Goal: Communication & Community: Answer question/provide support

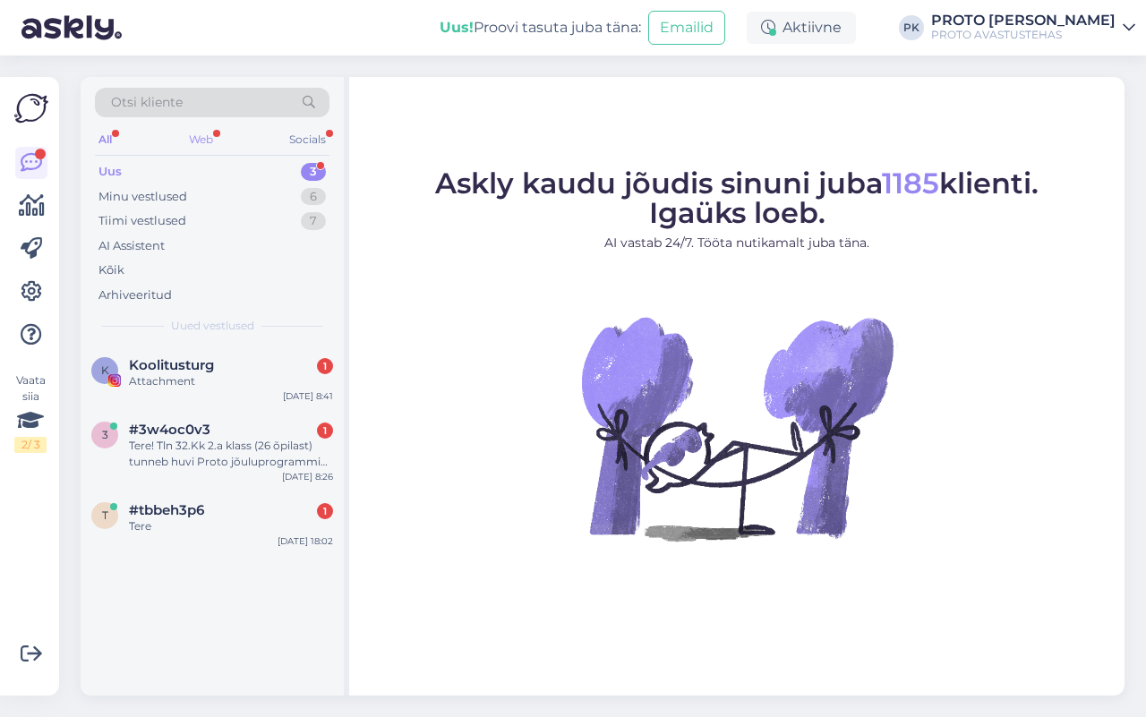
click at [200, 135] on div "Web" at bounding box center [200, 139] width 31 height 23
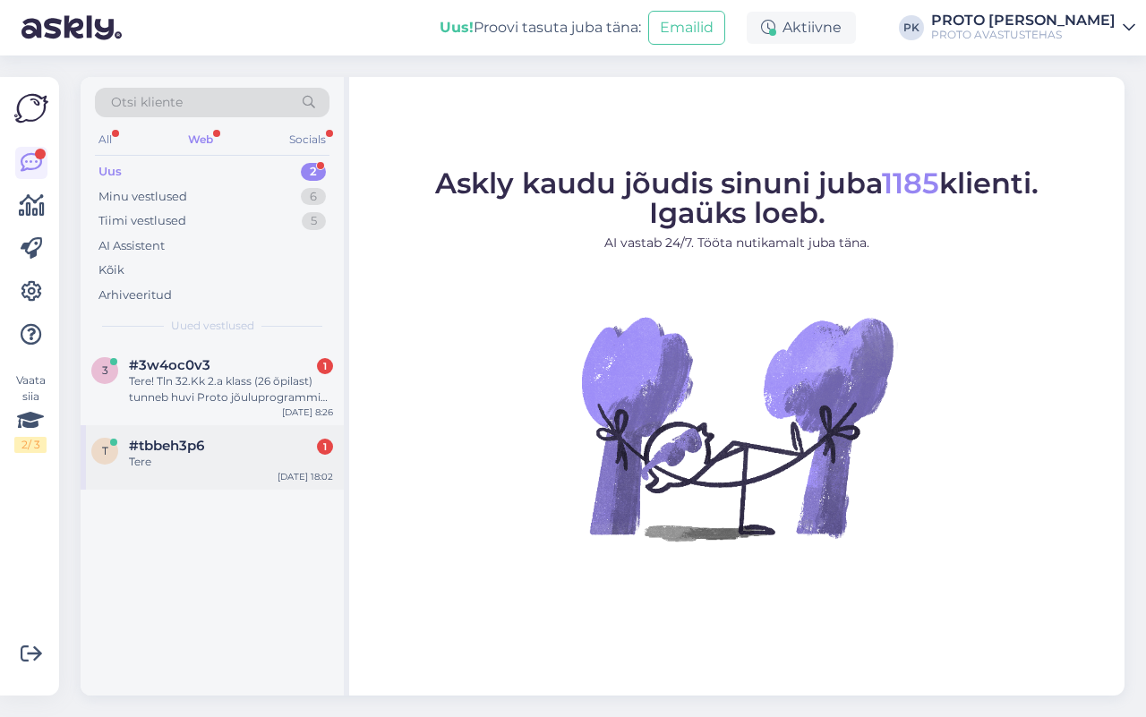
click at [176, 445] on span "#tbbeh3p6" at bounding box center [166, 446] width 75 height 16
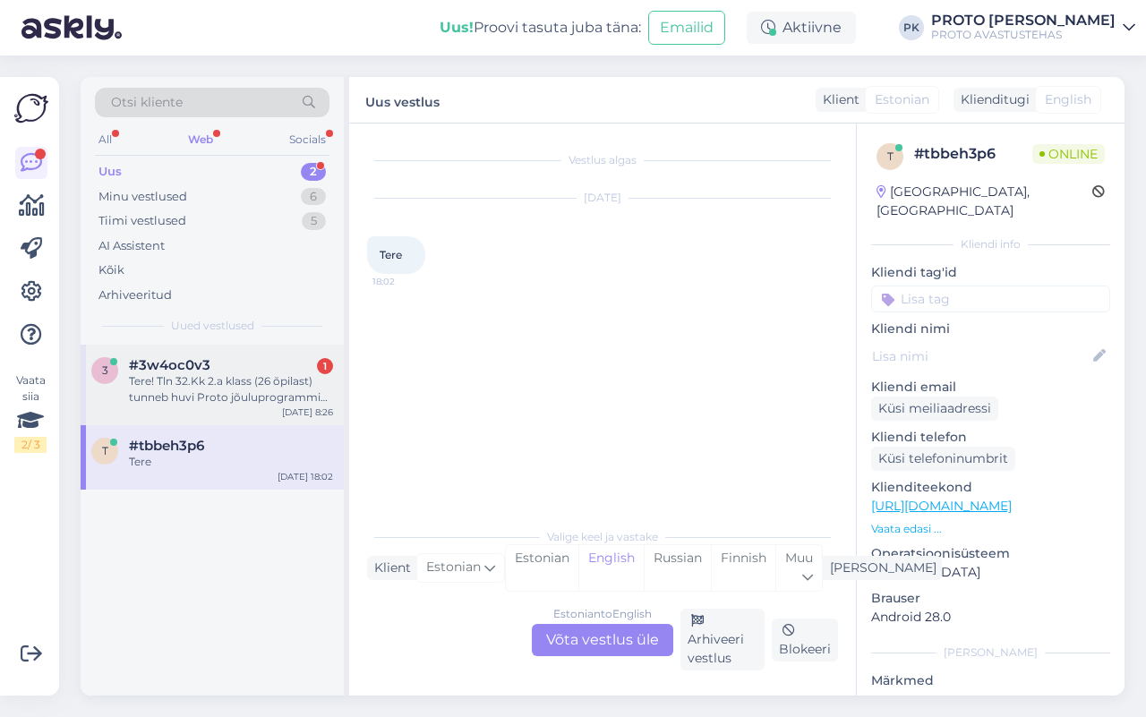
click at [182, 374] on div "Tere! Tln 32.Kk 2.a klass (26 õpilast) tunneb huvi Proto jõuluprogrammi vastu. …" at bounding box center [231, 389] width 204 height 32
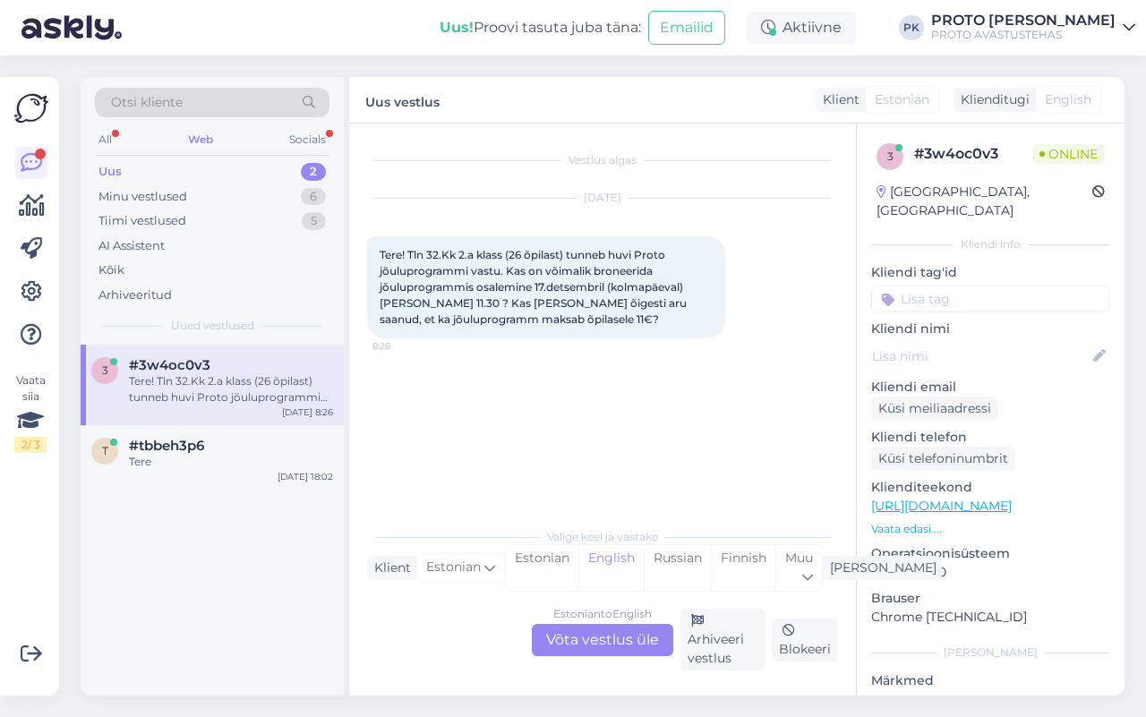
drag, startPoint x: 586, startPoint y: 633, endPoint x: 602, endPoint y: 667, distance: 37.6
click at [584, 633] on div "Estonian to English Võta vestlus üle" at bounding box center [602, 640] width 141 height 32
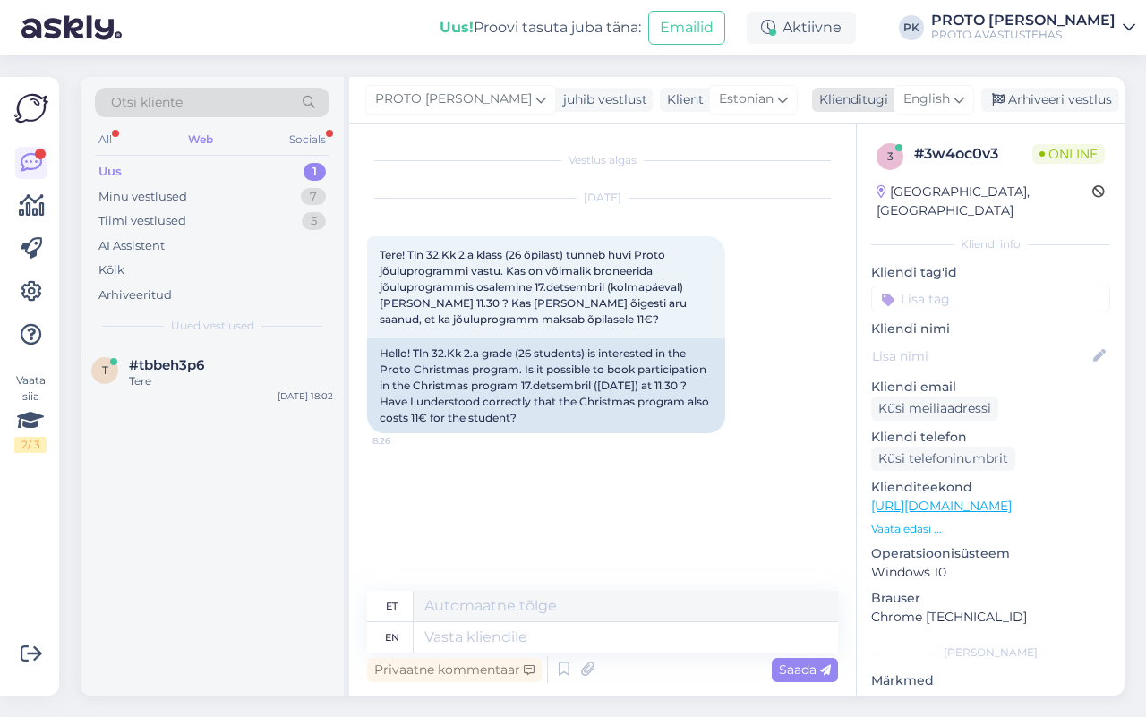
click at [953, 95] on icon at bounding box center [958, 100] width 11 height 20
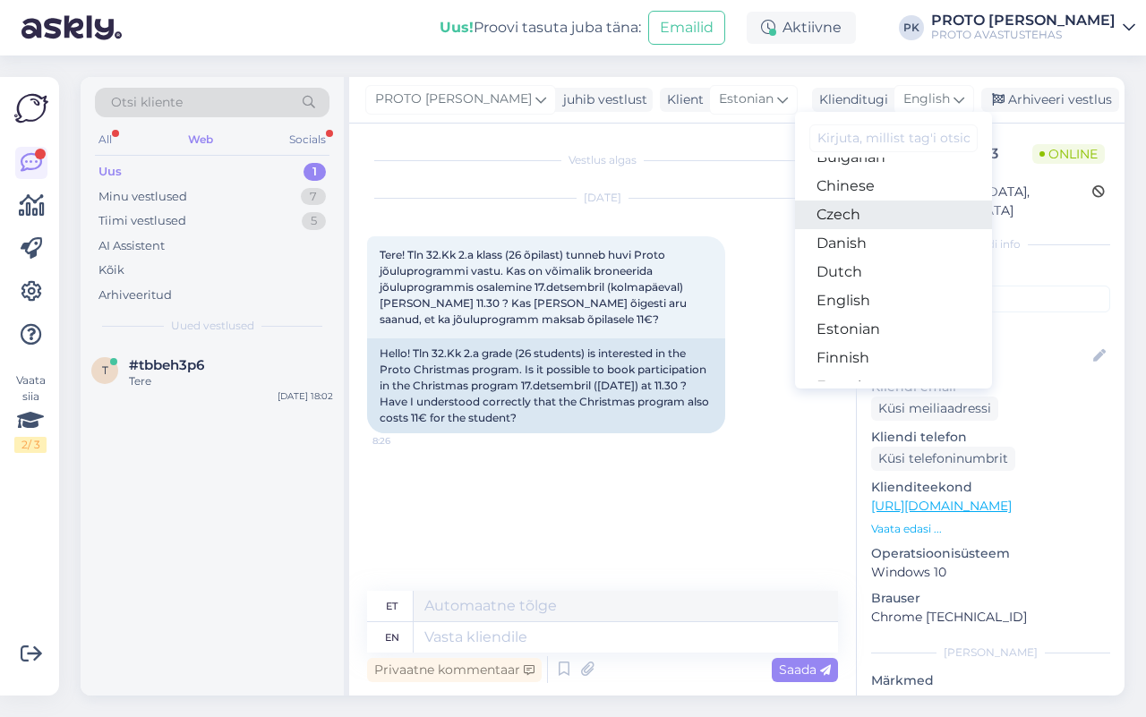
scroll to position [112, 0]
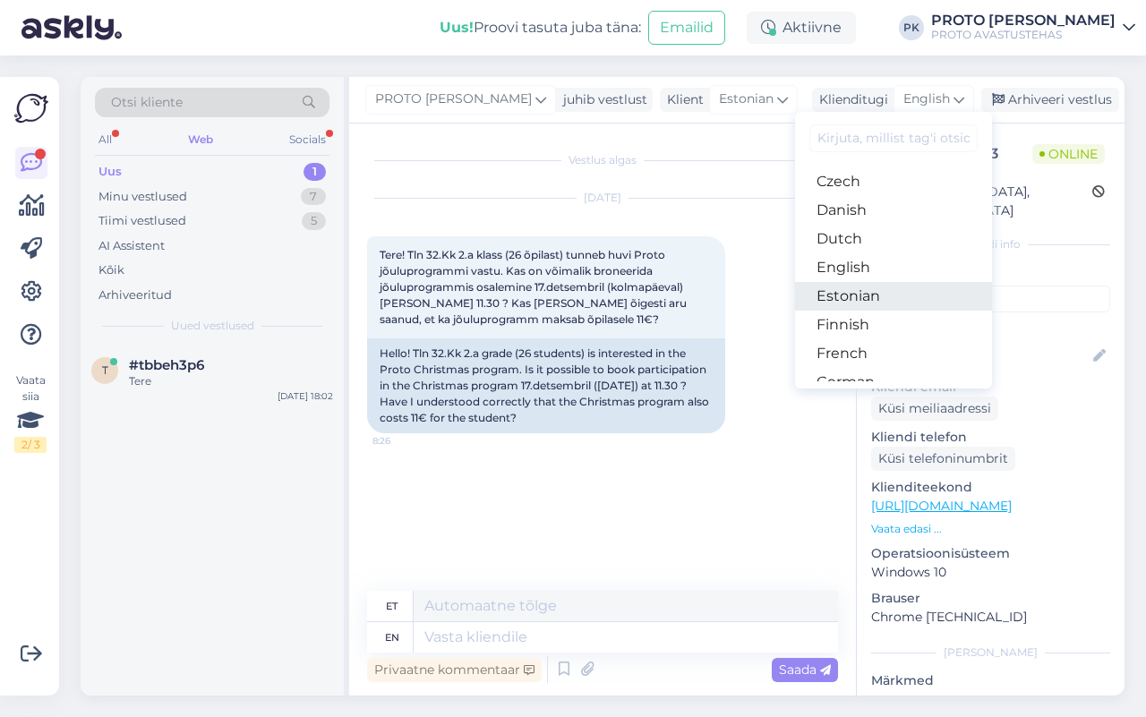
click at [837, 294] on link "Estonian" at bounding box center [893, 296] width 197 height 29
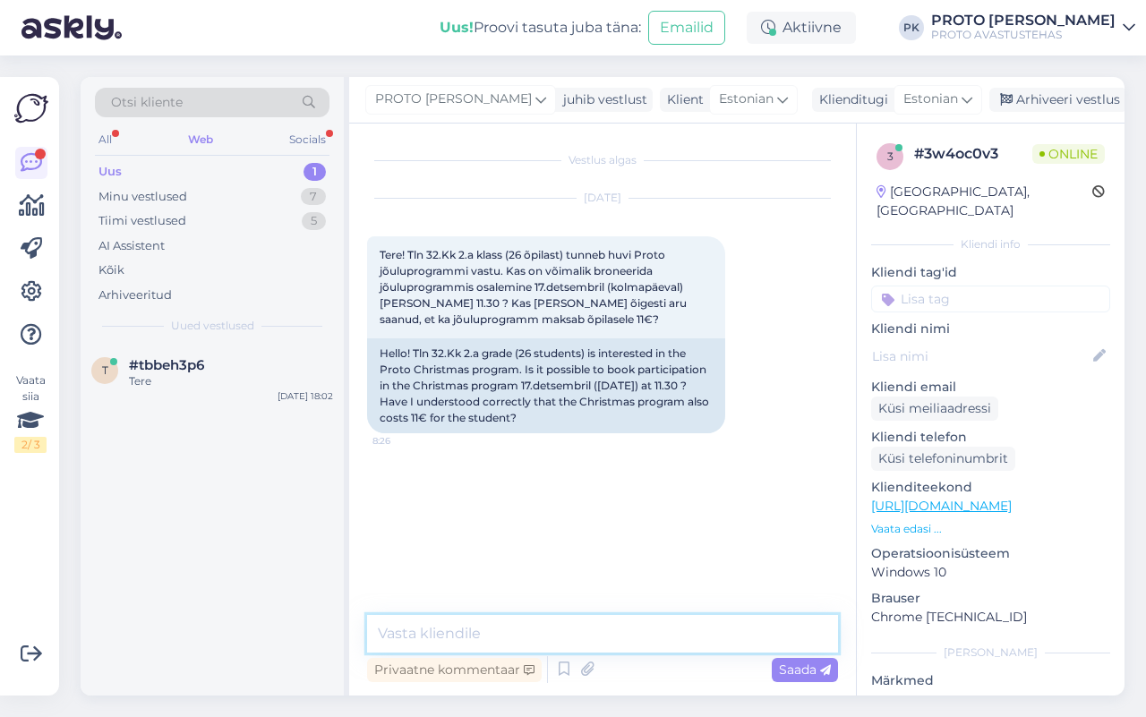
drag, startPoint x: 439, startPoint y: 624, endPoint x: 466, endPoint y: 606, distance: 32.3
click at [445, 616] on textarea at bounding box center [602, 634] width 471 height 38
type textarea "Tere! broneeringutega tegeleb [EMAIL_ADDRESS][DOMAIN_NAME]"
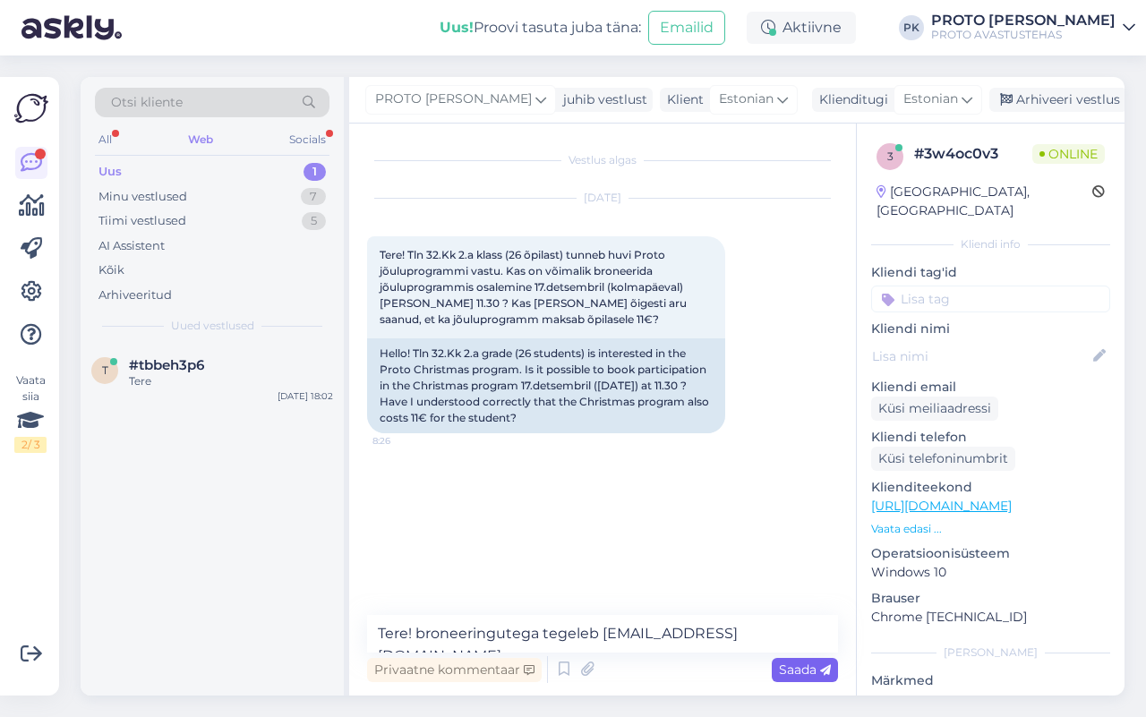
click at [802, 667] on span "Saada" at bounding box center [805, 669] width 52 height 16
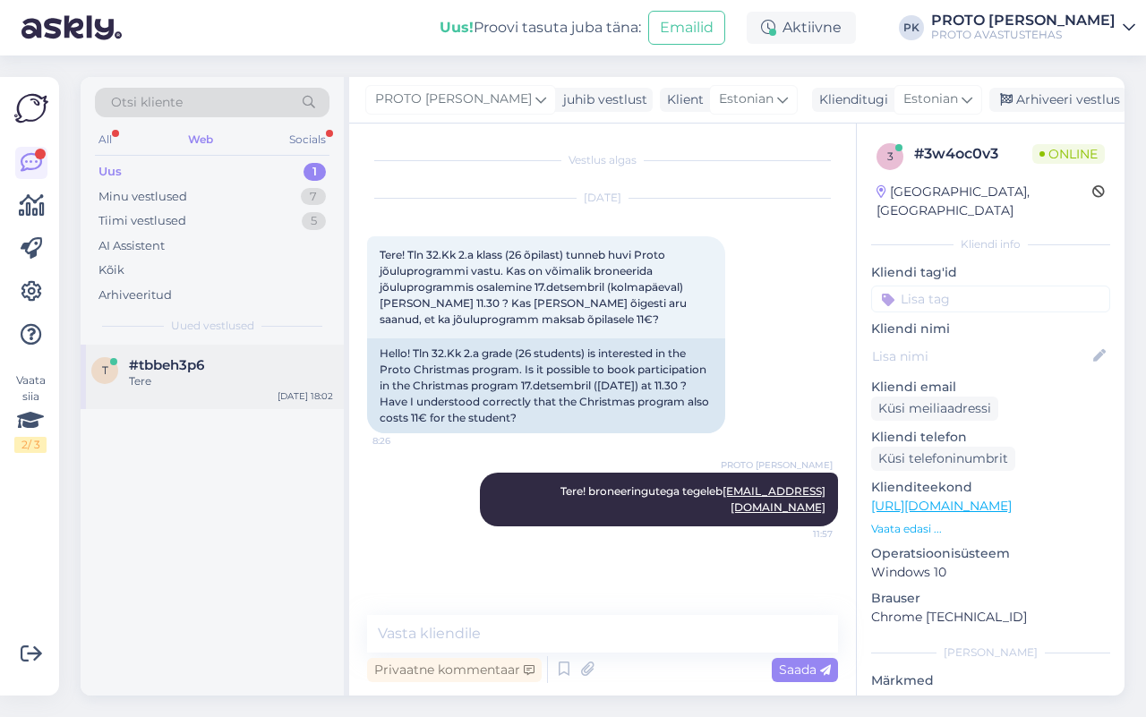
click at [150, 367] on span "#tbbeh3p6" at bounding box center [166, 365] width 75 height 16
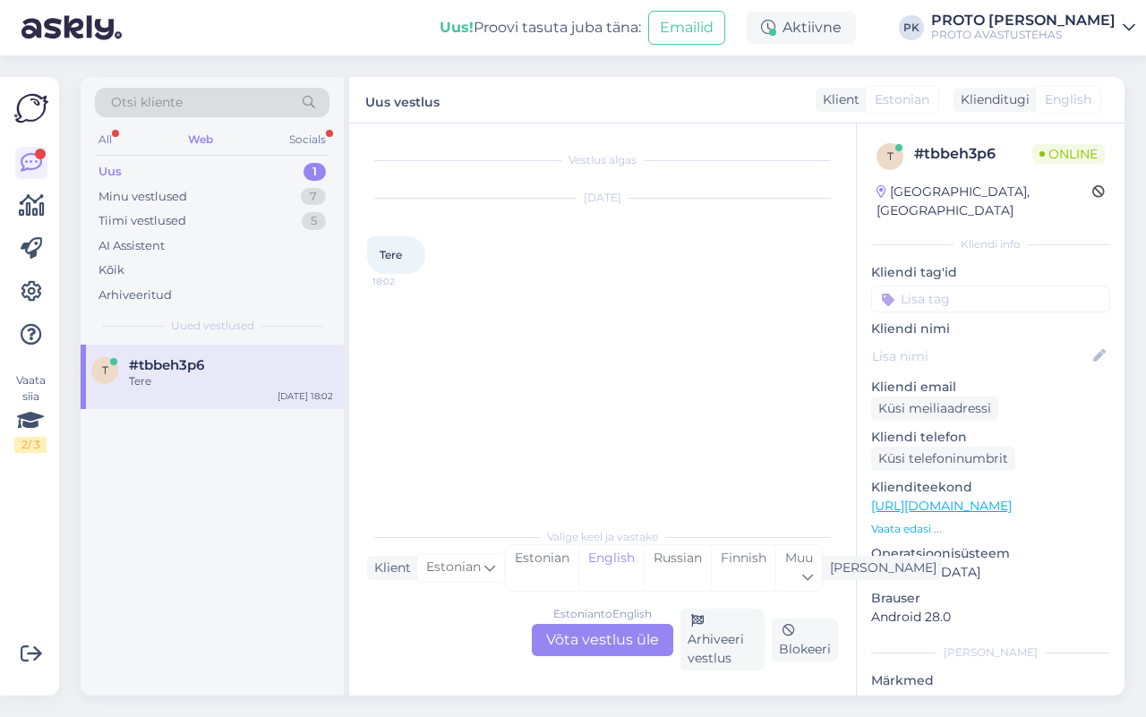
click at [619, 636] on div "Estonian to English Võta vestlus üle" at bounding box center [602, 640] width 141 height 32
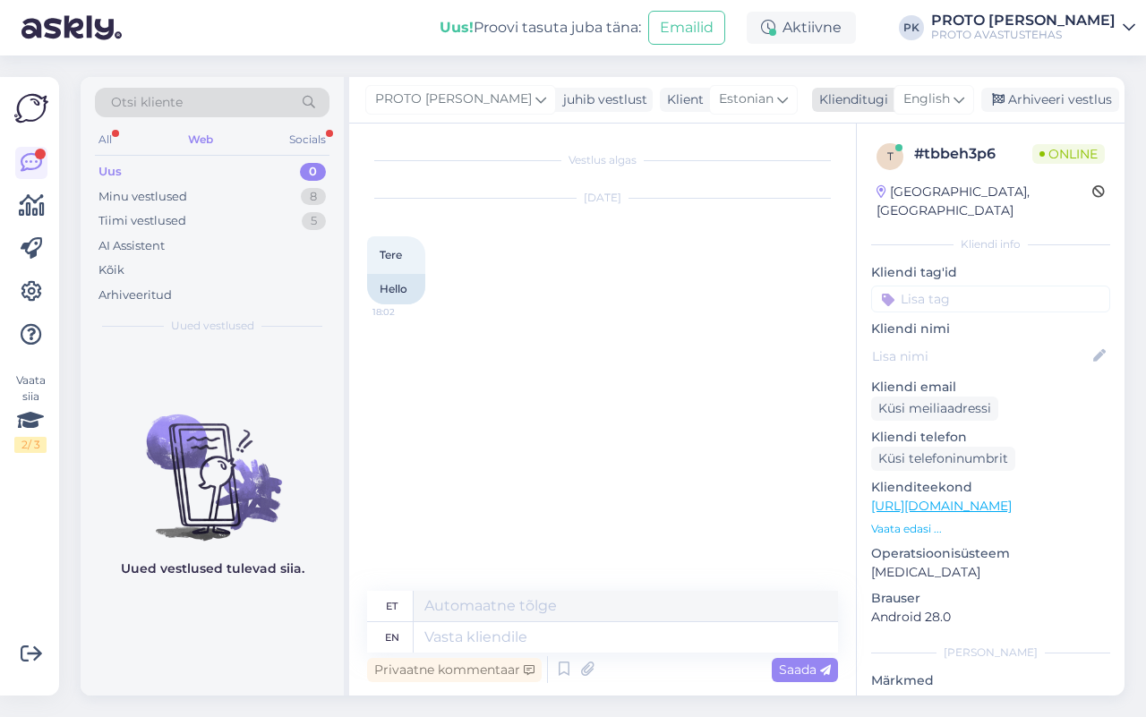
click at [943, 94] on span "English" at bounding box center [926, 100] width 47 height 20
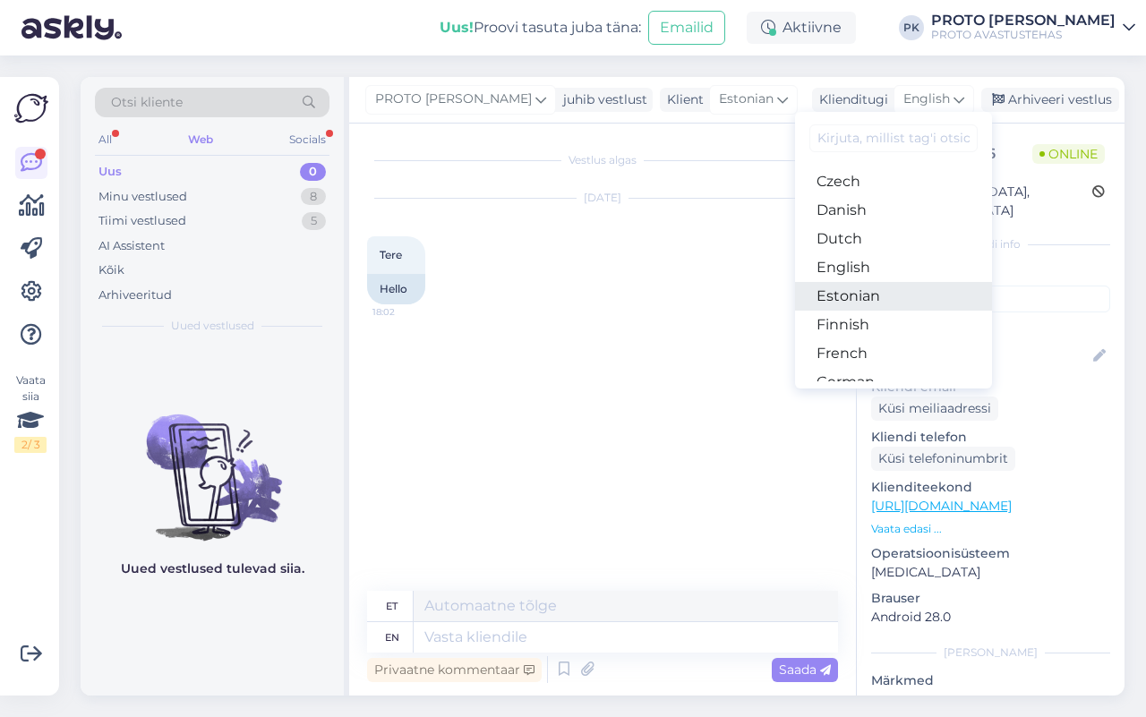
click at [850, 295] on link "Estonian" at bounding box center [893, 296] width 197 height 29
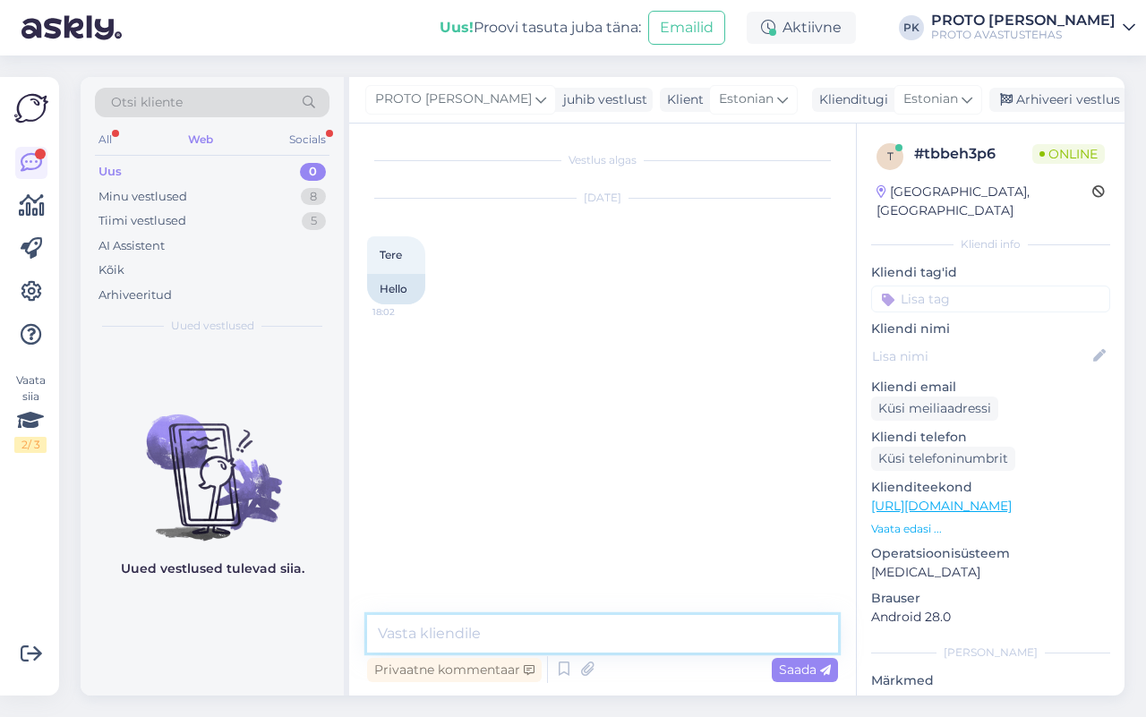
click at [475, 625] on textarea at bounding box center [602, 634] width 471 height 38
type textarea "Tere! Mis mureks?"
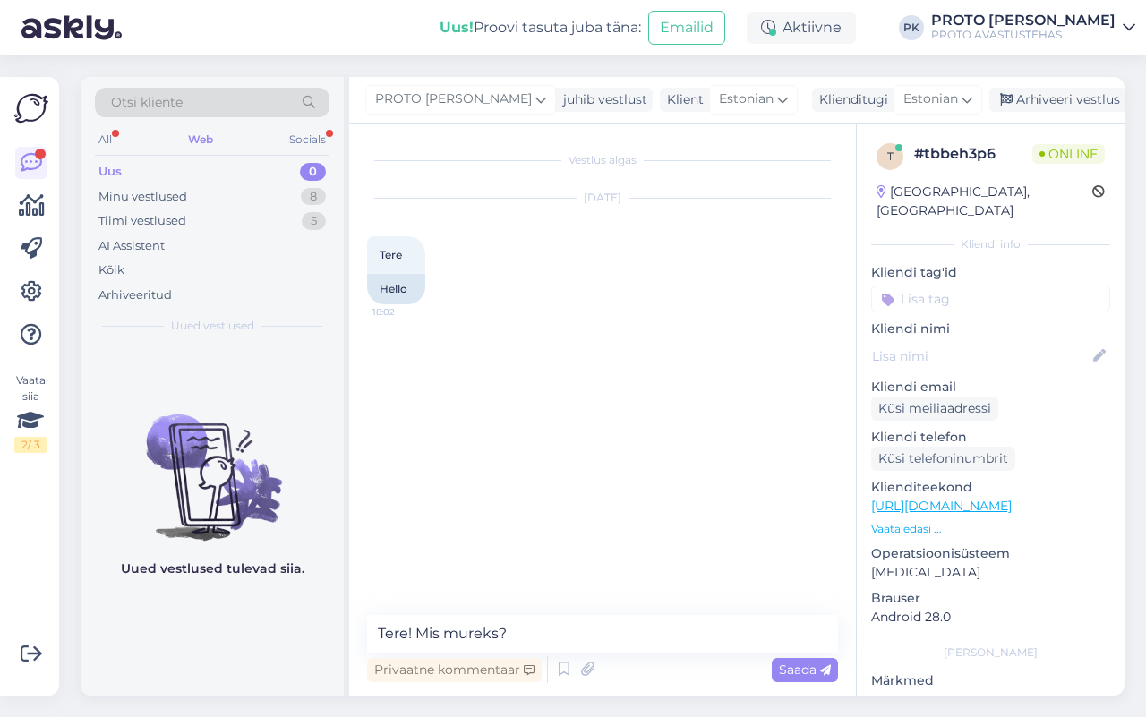
click at [790, 667] on span "Saada" at bounding box center [805, 669] width 52 height 16
